Goal: Information Seeking & Learning: Find specific page/section

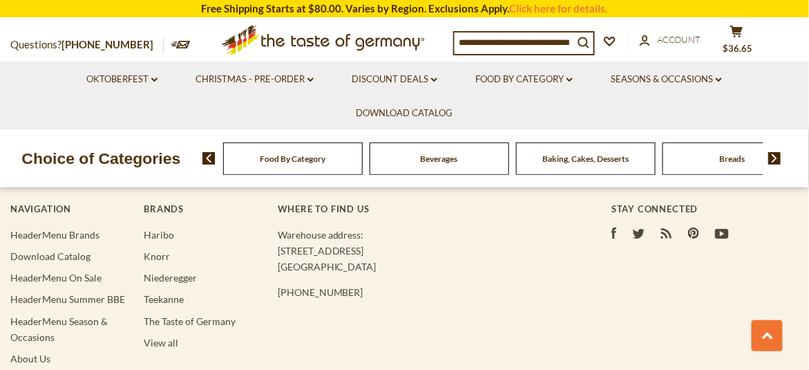
scroll to position [2466, 0]
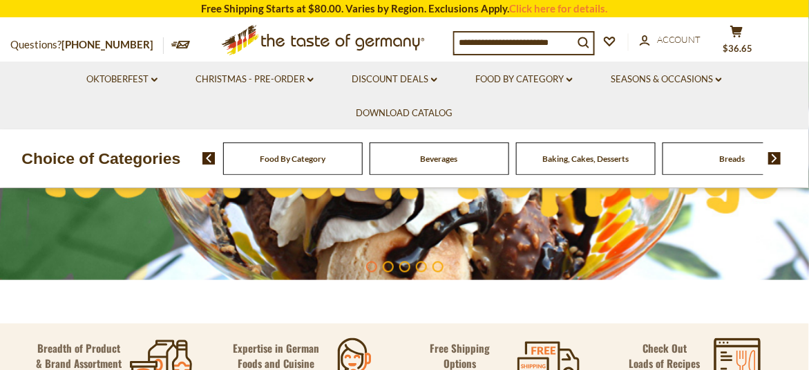
scroll to position [276, 0]
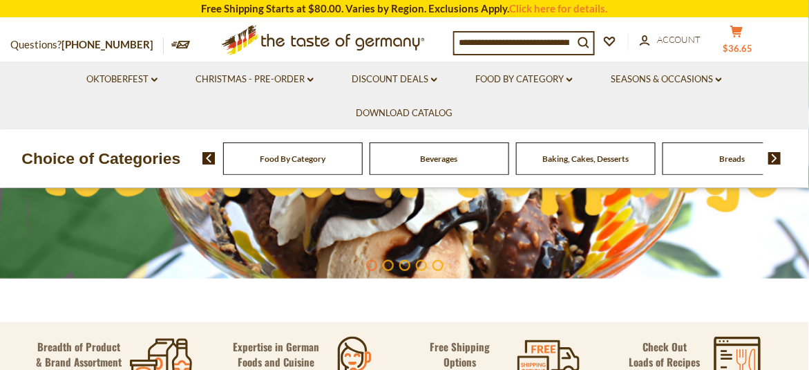
click at [744, 32] on icon "cart" at bounding box center [736, 32] width 13 height 12
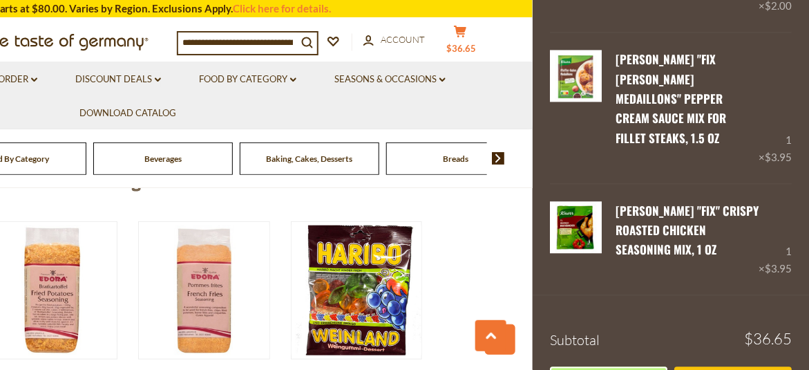
scroll to position [1372, 0]
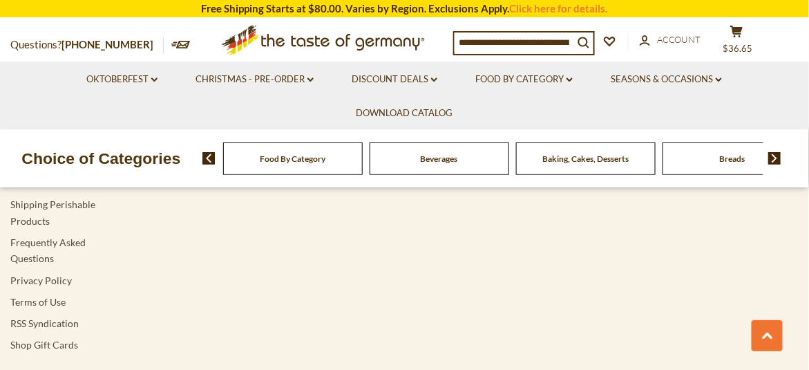
scroll to position [2488, 0]
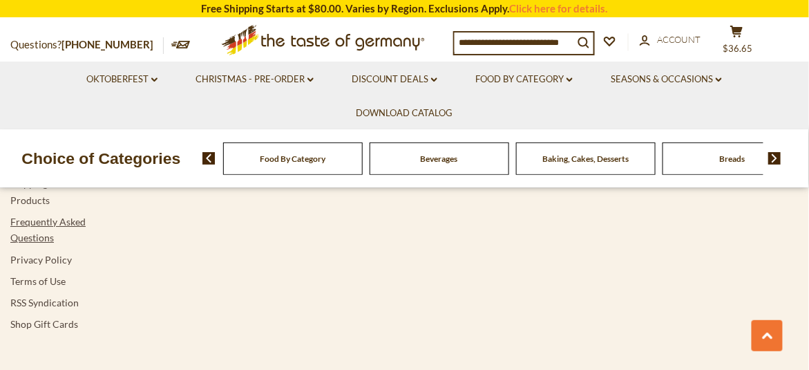
click at [86, 216] on link "Frequently Asked Questions" at bounding box center [47, 230] width 75 height 28
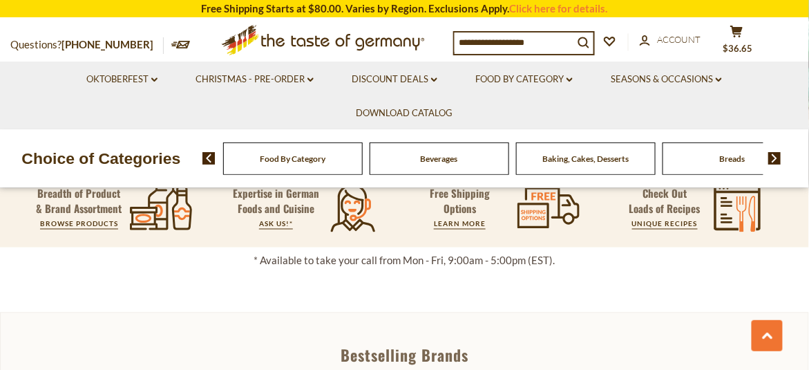
scroll to position [401, 0]
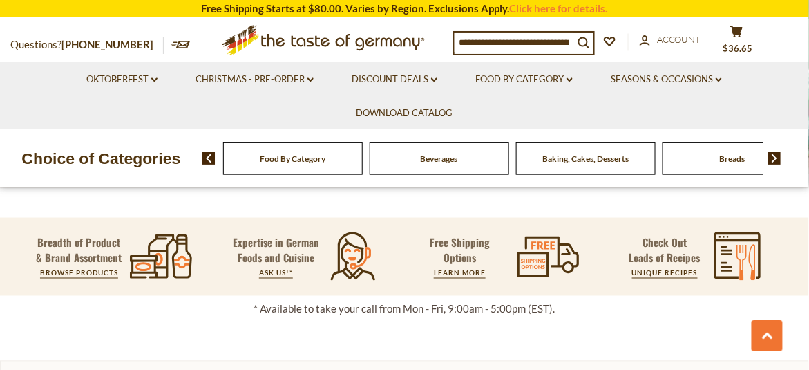
click at [466, 41] on input at bounding box center [514, 41] width 119 height 19
drag, startPoint x: 488, startPoint y: 41, endPoint x: 570, endPoint y: 44, distance: 82.3
click at [570, 44] on input at bounding box center [514, 41] width 119 height 19
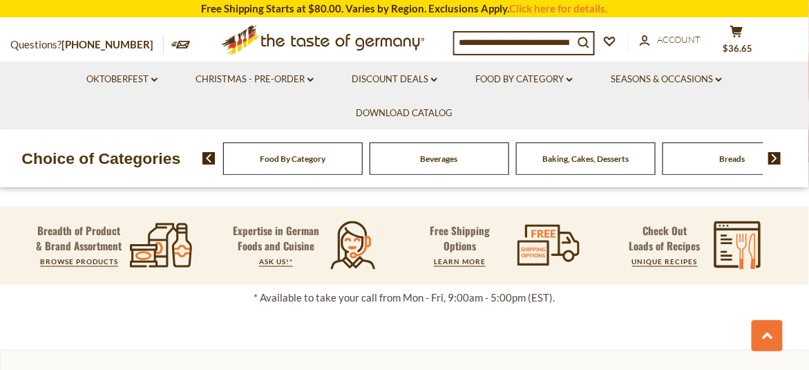
scroll to position [391, 0]
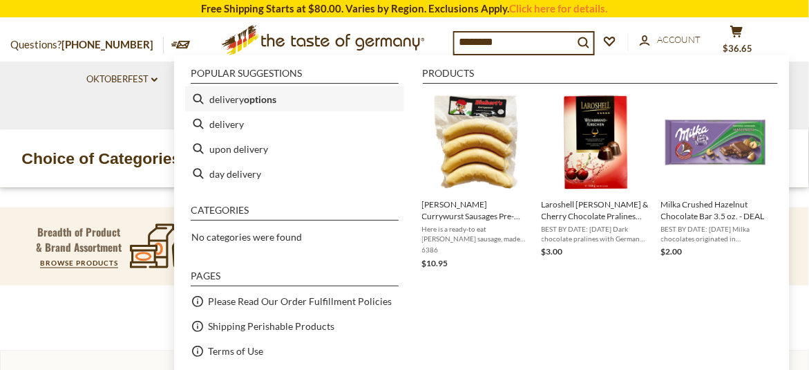
click at [247, 102] on b "options" at bounding box center [260, 99] width 32 height 16
type input "**********"
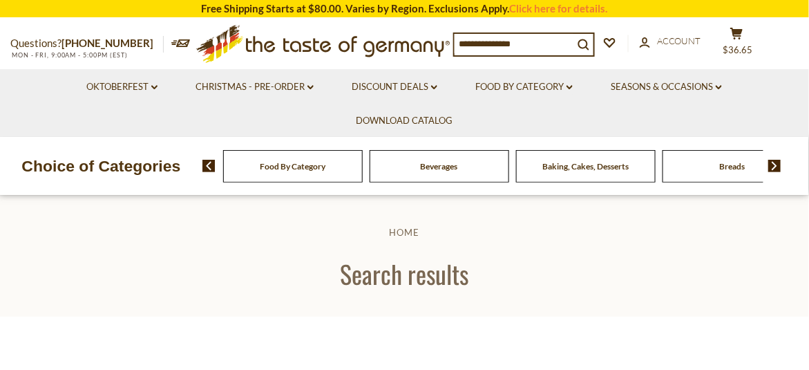
type input "**********"
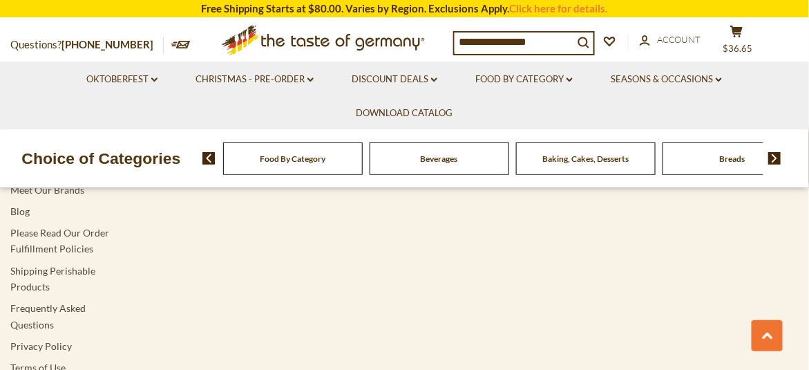
scroll to position [3179, 0]
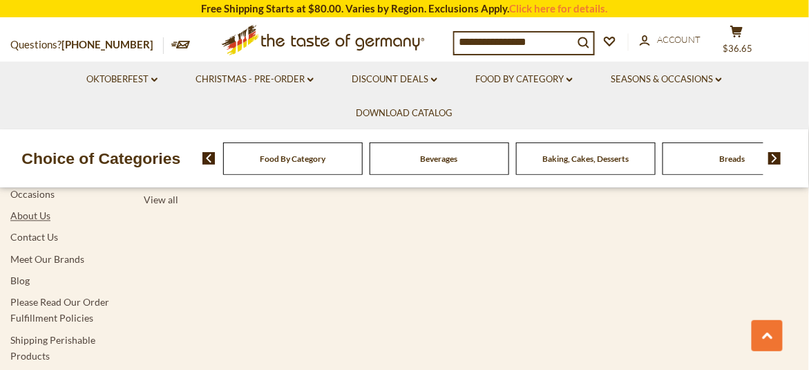
click at [37, 211] on link "About Us" at bounding box center [30, 216] width 40 height 12
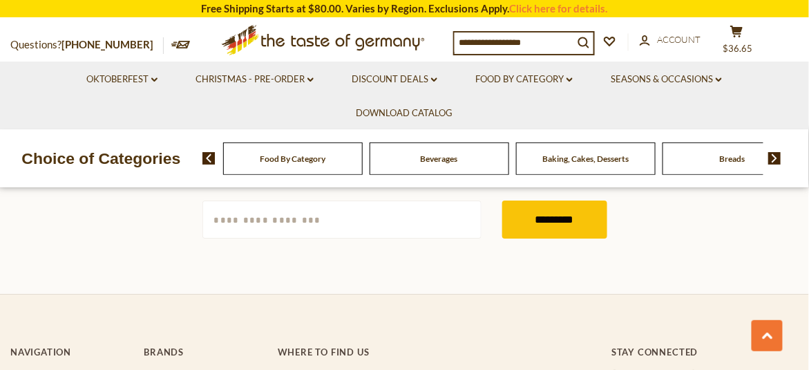
scroll to position [1175, 0]
